Goal: Information Seeking & Learning: Learn about a topic

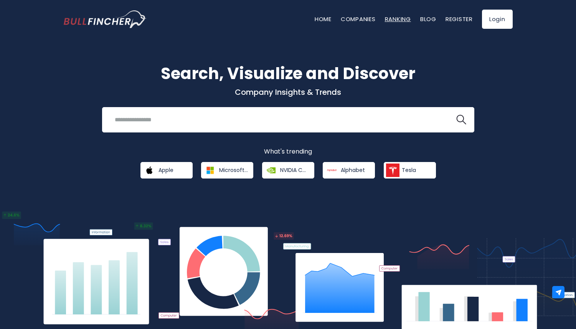
click at [398, 19] on link "Ranking" at bounding box center [398, 19] width 26 height 8
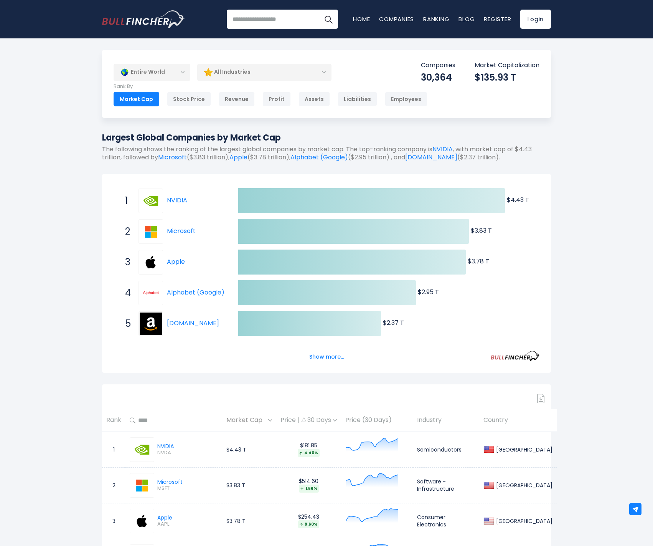
click at [239, 70] on div "All Industries" at bounding box center [264, 72] width 134 height 18
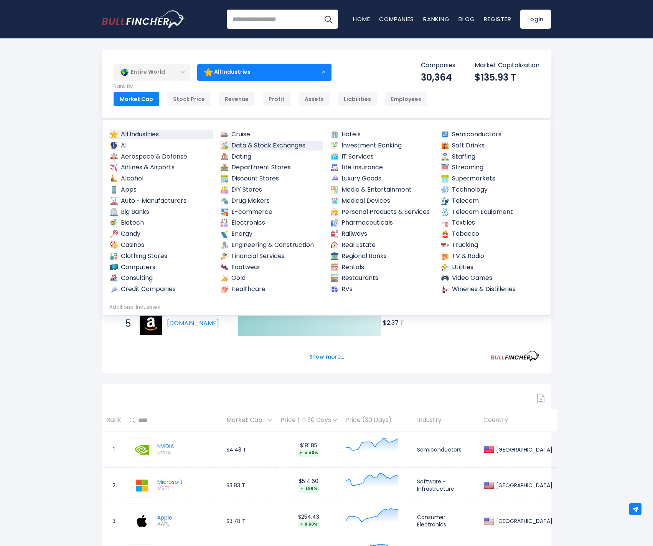
click at [243, 145] on link "Data & Stock Exchanges" at bounding box center [272, 146] width 104 height 10
